Goal: Navigation & Orientation: Find specific page/section

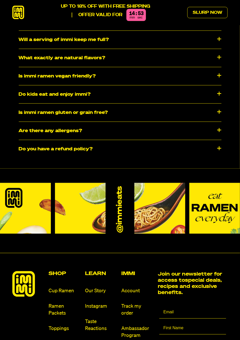
scroll to position [2651, 0]
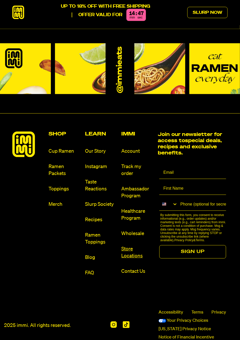
click at [134, 258] on link "Store Locations" at bounding box center [137, 253] width 32 height 14
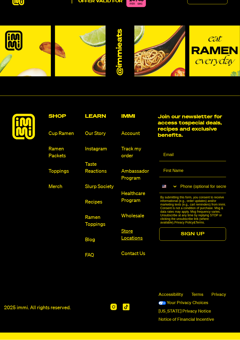
scroll to position [2673, 0]
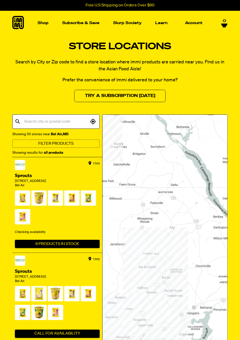
click at [30, 121] on input "text" at bounding box center [56, 122] width 66 height 10
click at [223, 84] on div "Store Locations Search by City or Zip code to find a store location where immi …" at bounding box center [120, 71] width 240 height 61
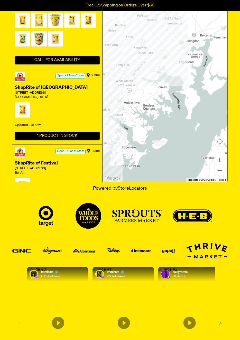
scroll to position [273, 0]
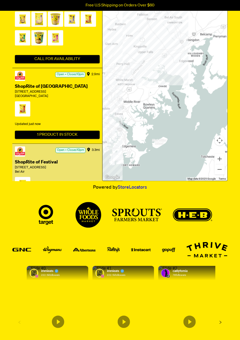
click at [24, 185] on span at bounding box center [22, 186] width 15 height 18
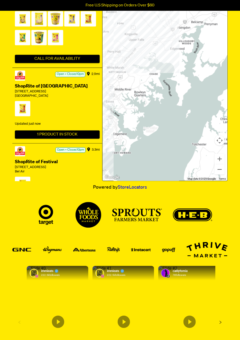
scroll to position [0, 0]
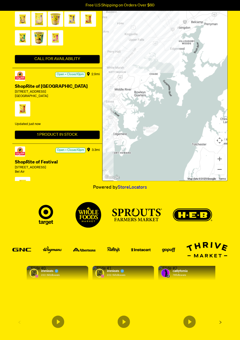
click at [27, 165] on div "ShopRite of Festival" at bounding box center [57, 162] width 85 height 6
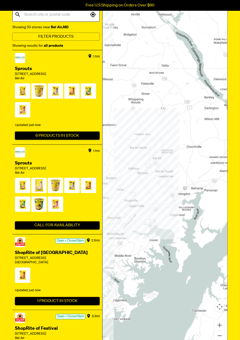
scroll to position [107, 0]
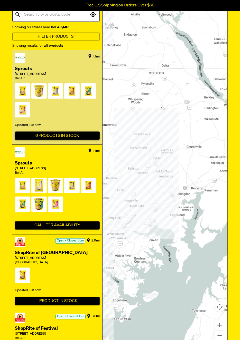
click at [50, 133] on button "6 Products In Stock" at bounding box center [57, 136] width 85 height 8
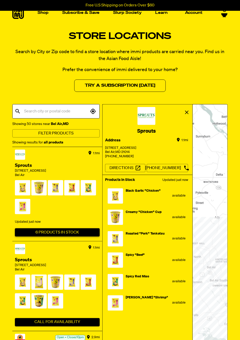
scroll to position [0, 0]
